Goal: Information Seeking & Learning: Learn about a topic

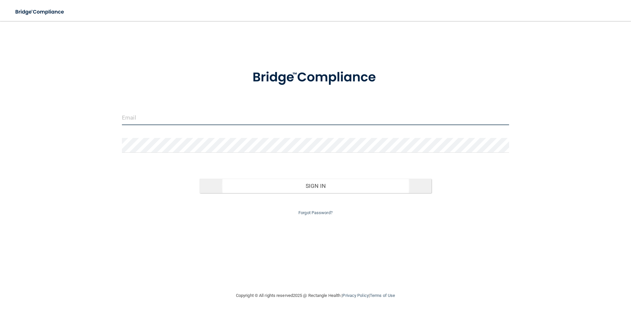
type input "[EMAIL_ADDRESS][DOMAIN_NAME]"
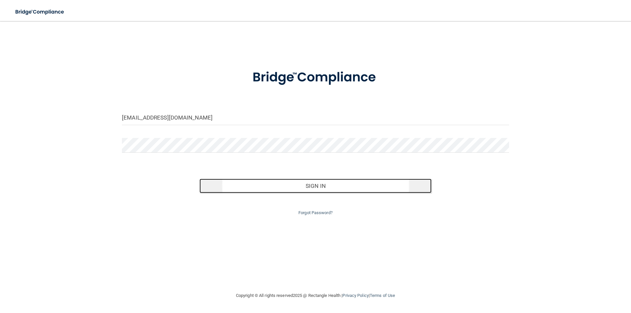
click at [250, 185] on button "Sign In" at bounding box center [316, 186] width 232 height 14
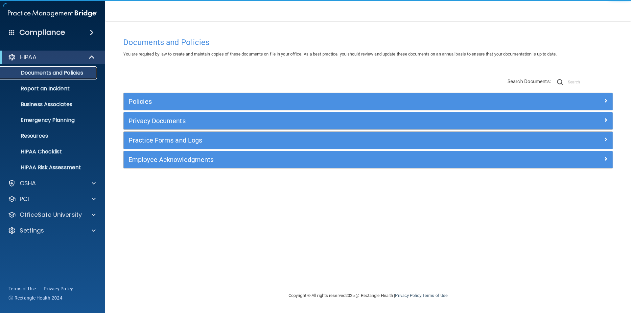
click at [44, 72] on p "Documents and Policies" at bounding box center [49, 73] width 90 height 7
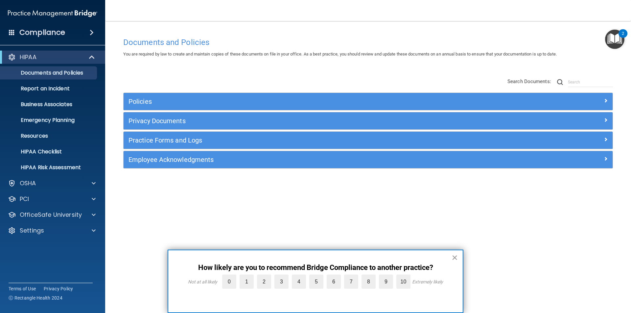
click at [456, 259] on button "×" at bounding box center [455, 258] width 6 height 11
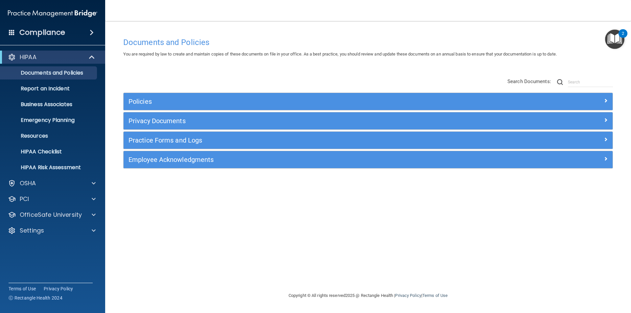
click at [436, 223] on div "Documents and Policies You are required by law to create and maintain copies of…" at bounding box center [368, 163] width 500 height 258
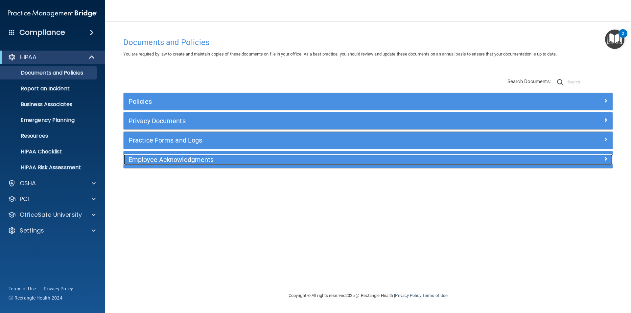
click at [175, 158] on h5 "Employee Acknowledgments" at bounding box center [307, 159] width 357 height 7
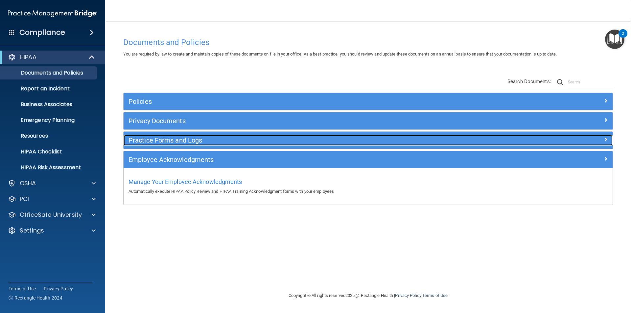
click at [169, 143] on h5 "Practice Forms and Logs" at bounding box center [307, 140] width 357 height 7
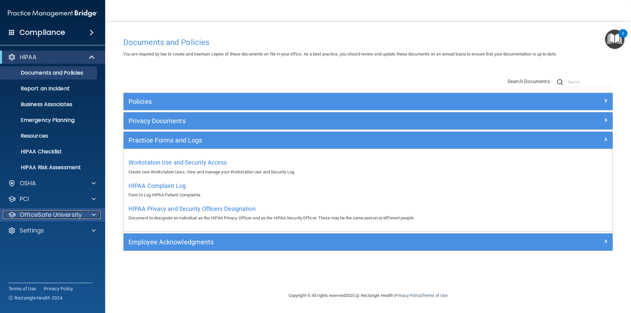
click at [66, 215] on p "OfficeSafe University" at bounding box center [51, 215] width 62 height 8
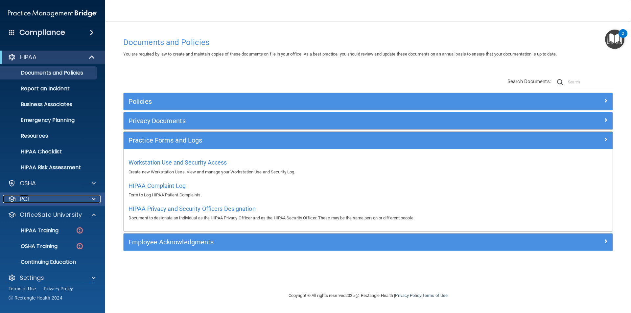
click at [54, 200] on div "PCI" at bounding box center [44, 199] width 82 height 8
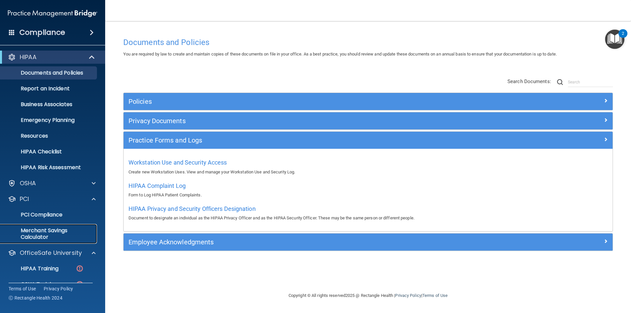
click at [59, 236] on p "Merchant Savings Calculator" at bounding box center [49, 234] width 90 height 13
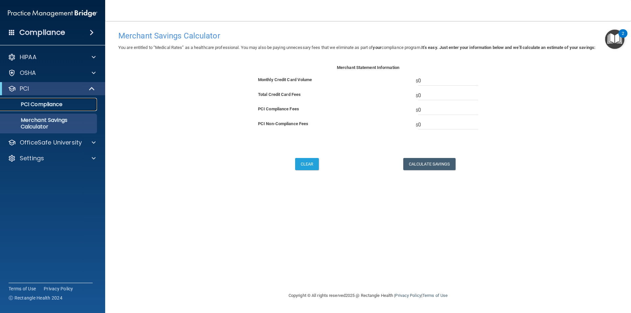
click at [60, 106] on p "PCI Compliance" at bounding box center [49, 104] width 90 height 7
click at [44, 102] on p "PCI Compliance" at bounding box center [49, 104] width 90 height 7
